Goal: Information Seeking & Learning: Learn about a topic

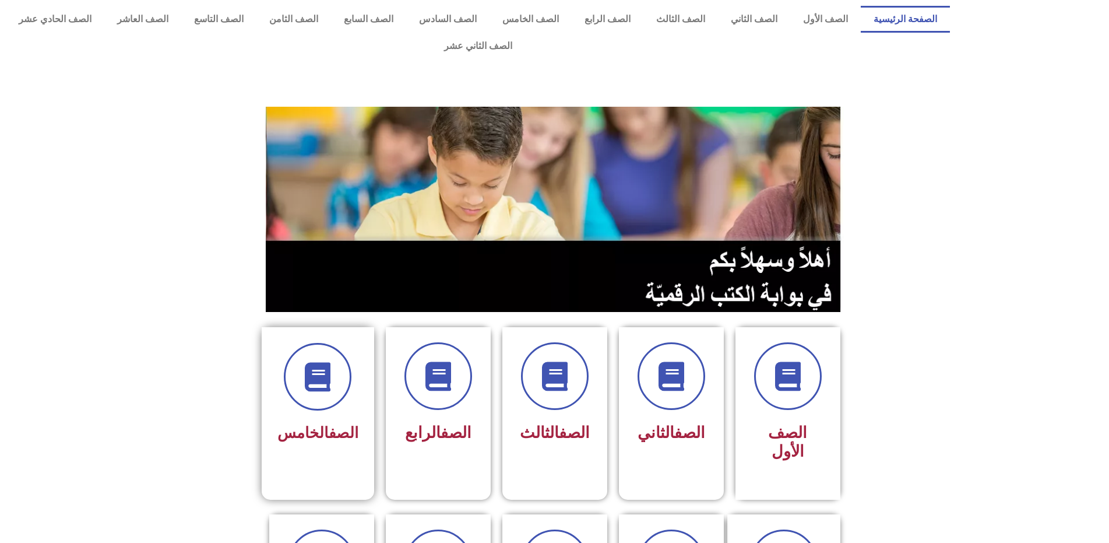
click at [302, 424] on span "الصف الخامس" at bounding box center [318, 432] width 81 height 17
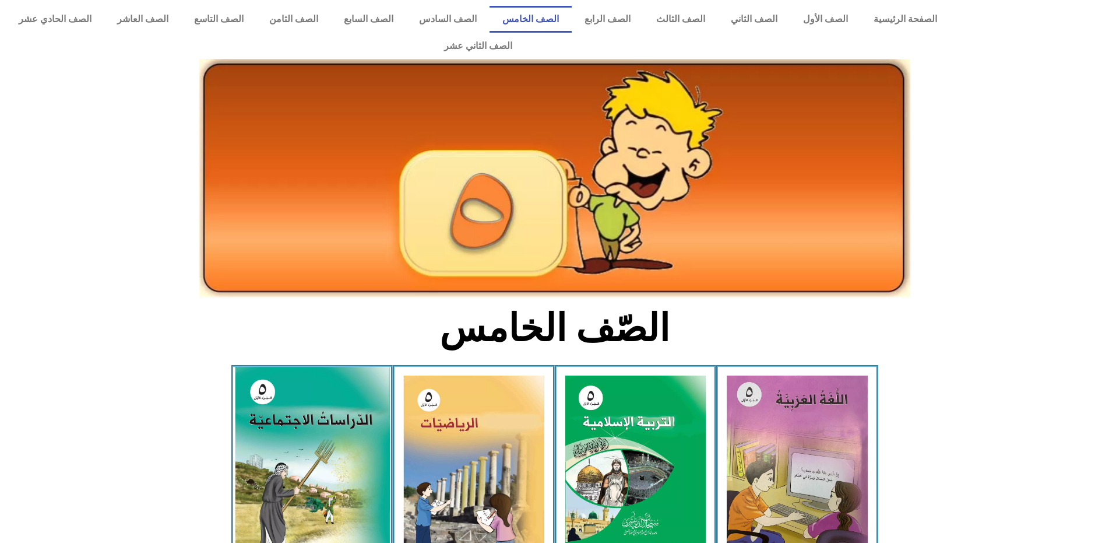
click at [327, 419] on img at bounding box center [311, 462] width 155 height 191
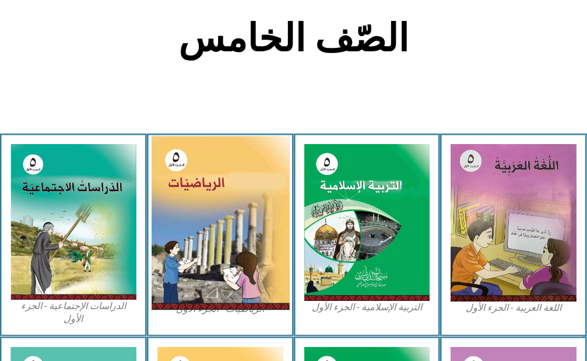
scroll to position [276, 0]
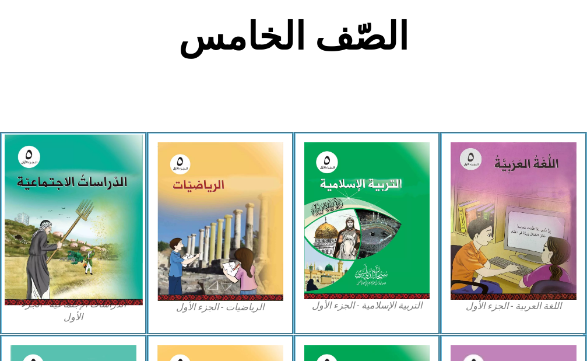
click at [128, 226] on img at bounding box center [73, 220] width 138 height 171
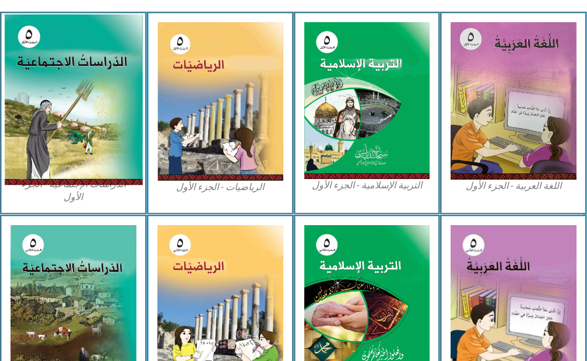
scroll to position [223, 0]
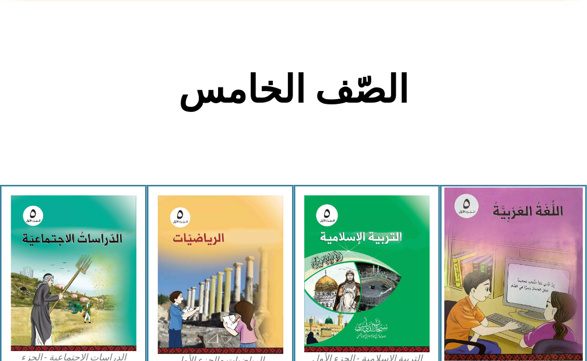
click at [502, 251] on img at bounding box center [513, 274] width 138 height 173
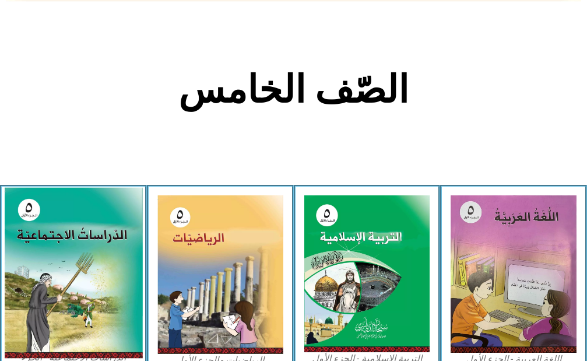
click at [31, 243] on img at bounding box center [73, 273] width 138 height 171
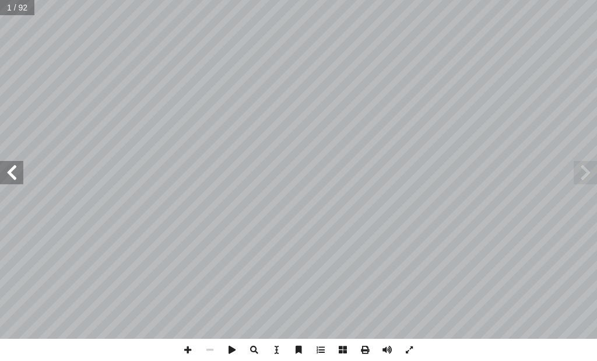
click at [15, 168] on span at bounding box center [11, 172] width 23 height 23
click at [15, 169] on span at bounding box center [11, 172] width 23 height 23
click at [13, 167] on span at bounding box center [11, 172] width 23 height 23
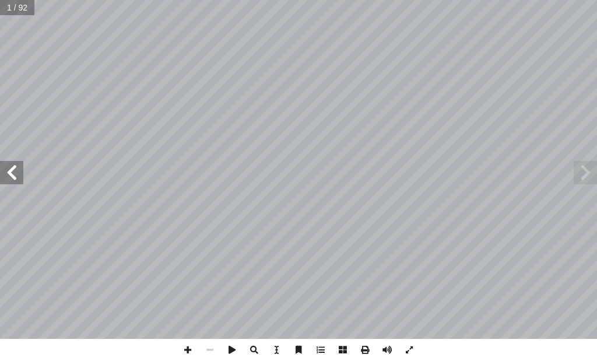
click at [12, 166] on span at bounding box center [11, 172] width 23 height 23
click at [11, 161] on span at bounding box center [11, 172] width 23 height 23
click at [10, 161] on span at bounding box center [11, 172] width 23 height 23
click at [10, 165] on span at bounding box center [11, 172] width 23 height 23
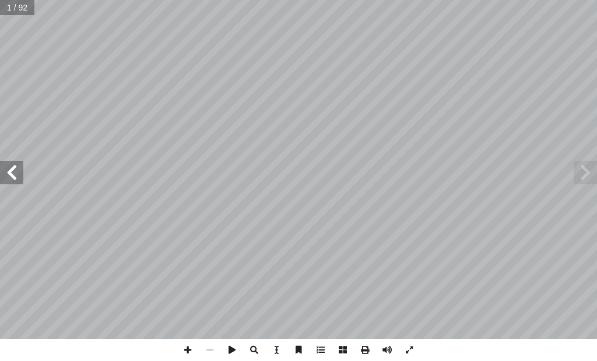
click at [10, 165] on span at bounding box center [11, 172] width 23 height 23
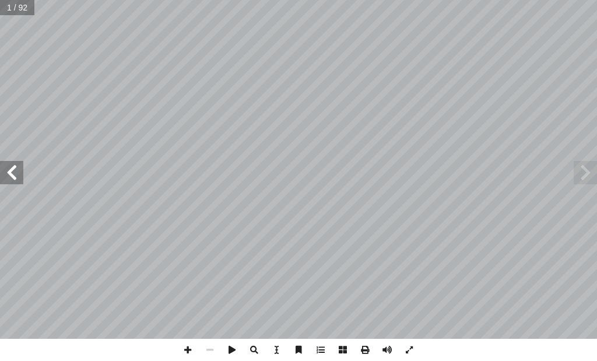
click at [10, 165] on span at bounding box center [11, 172] width 23 height 23
click at [9, 165] on span at bounding box center [11, 172] width 23 height 23
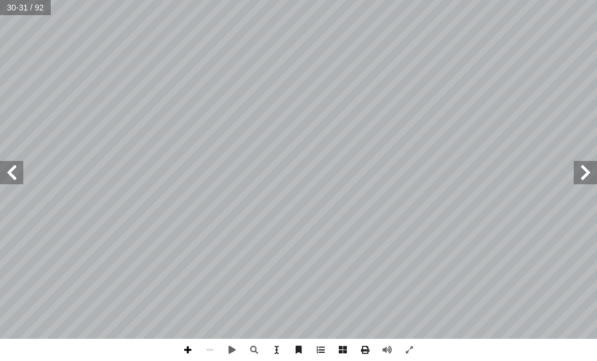
click at [184, 349] on span at bounding box center [188, 350] width 22 height 22
drag, startPoint x: 186, startPoint y: 349, endPoint x: 192, endPoint y: 339, distance: 12.3
click at [192, 340] on span at bounding box center [188, 350] width 22 height 22
click at [194, 337] on div "٢٦ : � ه ذي يلي ّ ال ِ ؤال ّ الس ِ ن َ ع ُ نجيب ّ م ُ ، ث ُ ش ِ ق � ن ُ ن َ و ،…" at bounding box center [298, 180] width 597 height 361
click at [185, 349] on span at bounding box center [188, 350] width 22 height 22
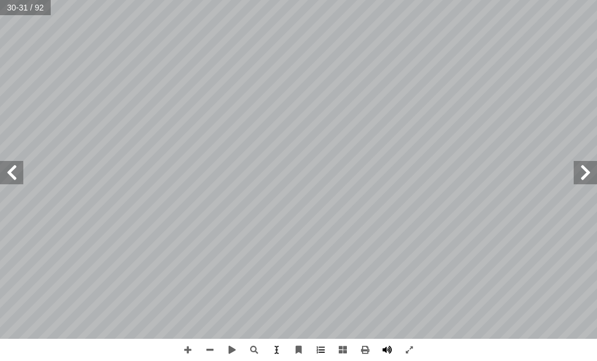
click at [389, 351] on span at bounding box center [387, 350] width 22 height 22
click at [389, 346] on span at bounding box center [387, 350] width 22 height 22
click at [409, 347] on span at bounding box center [409, 350] width 22 height 22
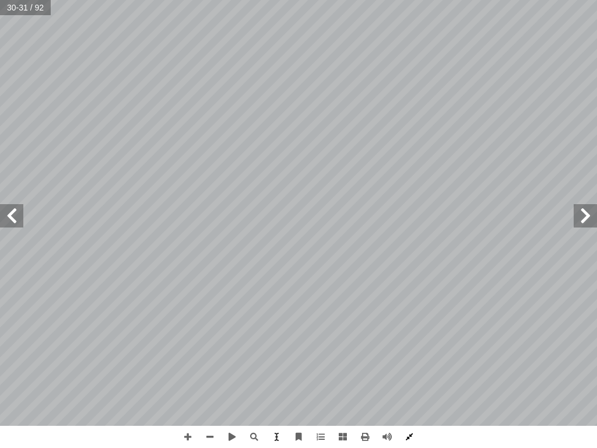
click at [409, 433] on span at bounding box center [409, 437] width 22 height 22
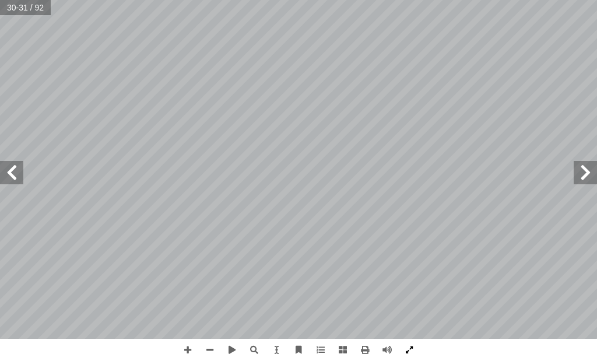
click at [405, 349] on span at bounding box center [409, 350] width 22 height 22
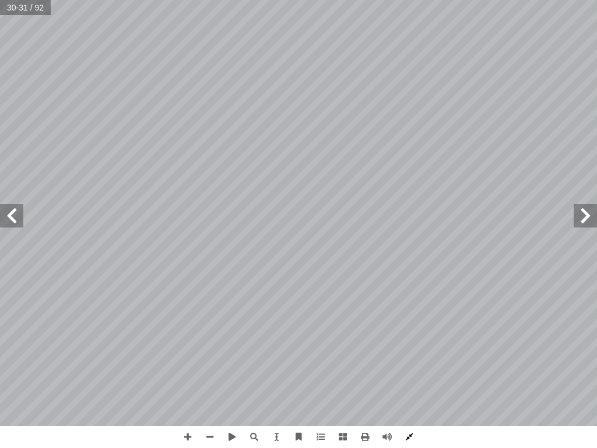
click at [402, 438] on span at bounding box center [409, 437] width 22 height 22
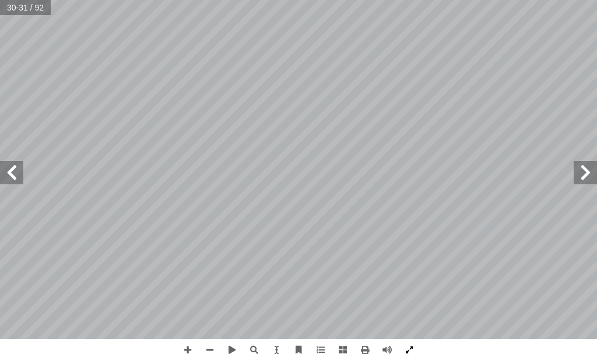
drag, startPoint x: 412, startPoint y: 343, endPoint x: 412, endPoint y: 407, distance: 63.5
click at [412, 343] on span at bounding box center [409, 350] width 22 height 22
drag, startPoint x: 205, startPoint y: 352, endPoint x: 205, endPoint y: 345, distance: 7.0
click at [205, 350] on span at bounding box center [210, 350] width 22 height 22
click at [10, 174] on span at bounding box center [11, 172] width 23 height 23
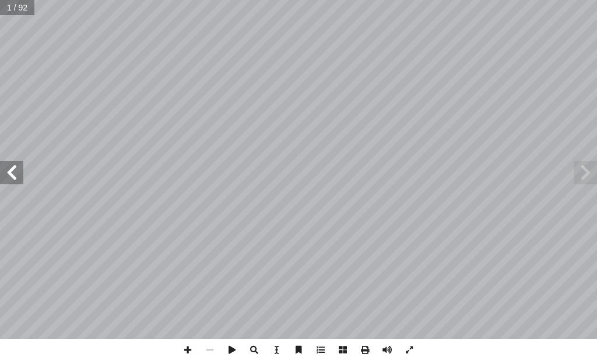
click at [11, 176] on span at bounding box center [11, 172] width 23 height 23
click at [9, 172] on span at bounding box center [11, 172] width 23 height 23
click at [9, 171] on span at bounding box center [11, 172] width 23 height 23
click at [8, 170] on span at bounding box center [11, 172] width 23 height 23
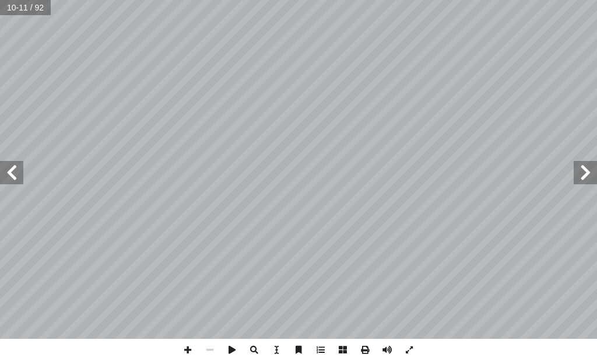
click at [1, 167] on span at bounding box center [11, 172] width 23 height 23
click at [15, 178] on span at bounding box center [11, 172] width 23 height 23
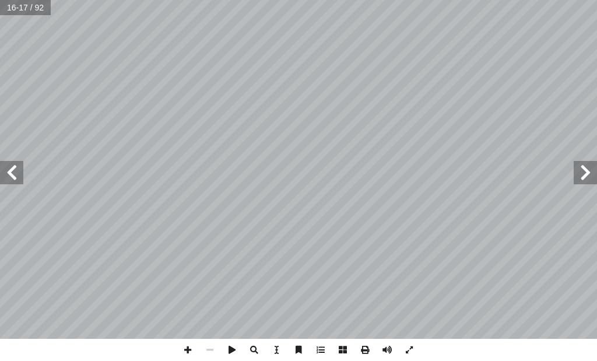
click at [15, 178] on span at bounding box center [11, 172] width 23 height 23
click at [15, 164] on span at bounding box center [11, 172] width 23 height 23
click at [589, 180] on span at bounding box center [585, 172] width 23 height 23
click at [11, 174] on span at bounding box center [11, 172] width 23 height 23
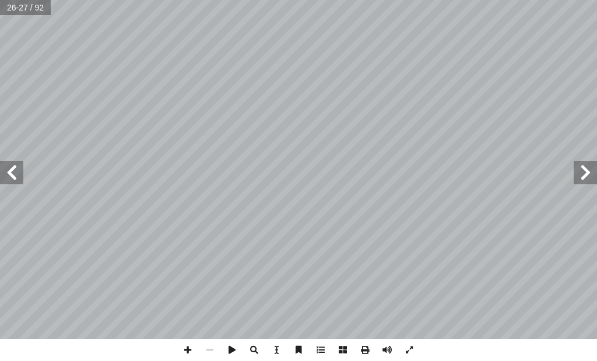
click at [11, 174] on span at bounding box center [11, 172] width 23 height 23
click at [185, 346] on span at bounding box center [188, 350] width 22 height 22
click at [11, 178] on span at bounding box center [11, 172] width 23 height 23
click at [586, 173] on span at bounding box center [585, 172] width 23 height 23
click at [590, 174] on span at bounding box center [585, 172] width 23 height 23
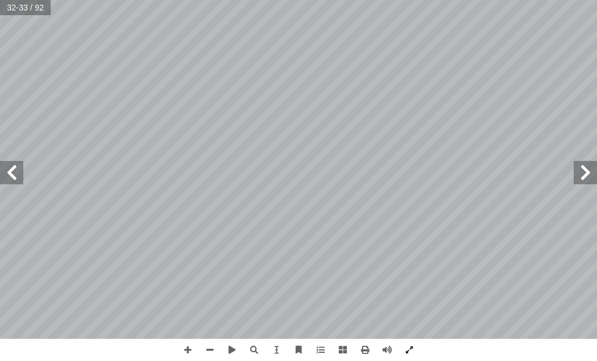
click at [592, 174] on span at bounding box center [585, 172] width 23 height 23
click at [593, 174] on span at bounding box center [585, 172] width 23 height 23
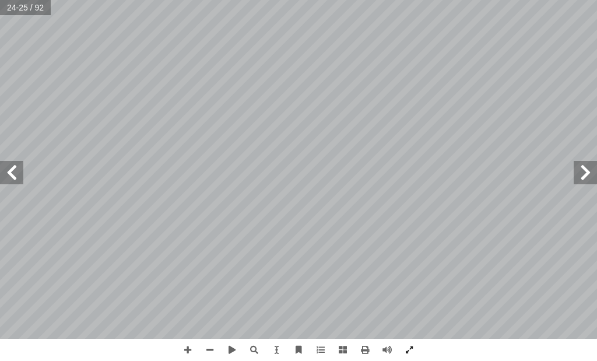
click at [596, 176] on span at bounding box center [585, 172] width 23 height 23
click at [596, 166] on span at bounding box center [585, 172] width 23 height 23
click at [596, 167] on span at bounding box center [585, 172] width 23 height 23
click at [596, 169] on span at bounding box center [585, 172] width 23 height 23
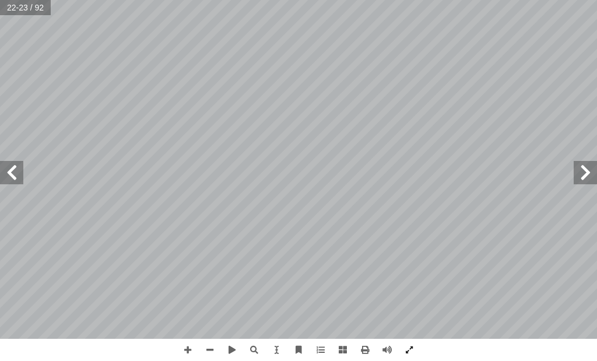
click at [596, 169] on span at bounding box center [585, 172] width 23 height 23
click at [596, 174] on span at bounding box center [585, 172] width 23 height 23
click at [590, 181] on span at bounding box center [585, 172] width 23 height 23
click at [585, 180] on span at bounding box center [585, 172] width 23 height 23
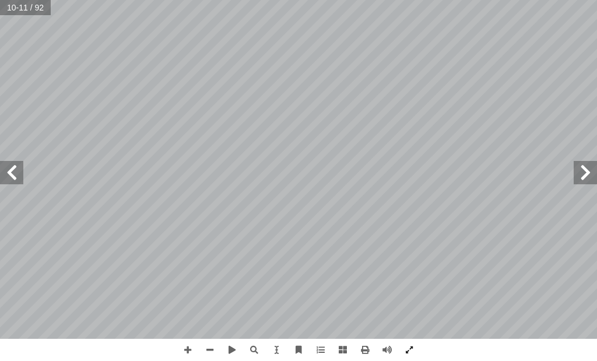
click at [6, 177] on span at bounding box center [11, 172] width 23 height 23
click at [8, 173] on span at bounding box center [11, 172] width 23 height 23
click at [205, 345] on span at bounding box center [210, 350] width 22 height 22
click at [9, 175] on span at bounding box center [11, 172] width 23 height 23
click at [17, 179] on span at bounding box center [11, 172] width 23 height 23
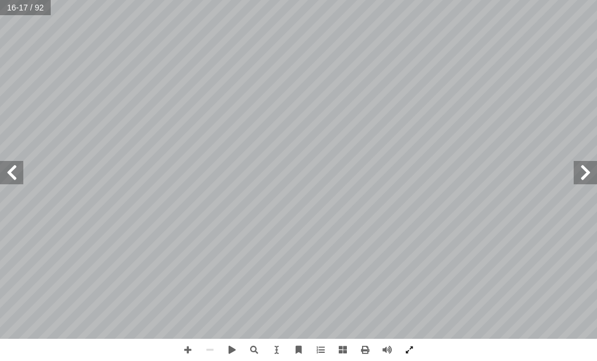
click at [16, 179] on span at bounding box center [11, 172] width 23 height 23
click at [15, 180] on span at bounding box center [11, 172] width 23 height 23
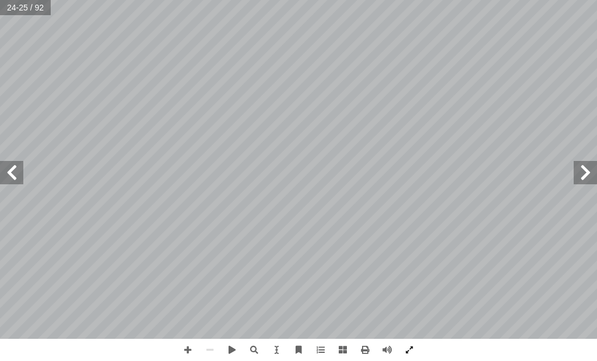
click at [6, 173] on span at bounding box center [11, 172] width 23 height 23
click at [10, 171] on span at bounding box center [11, 172] width 23 height 23
click at [181, 351] on span at bounding box center [188, 350] width 22 height 22
click at [188, 346] on span at bounding box center [188, 350] width 22 height 22
click at [205, 345] on span at bounding box center [210, 350] width 22 height 22
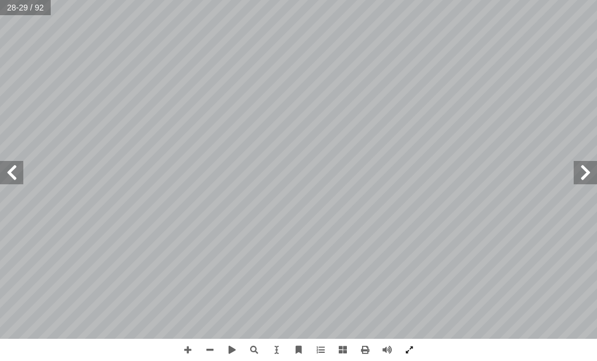
click at [18, 171] on span at bounding box center [11, 172] width 23 height 23
